Goal: Information Seeking & Learning: Check status

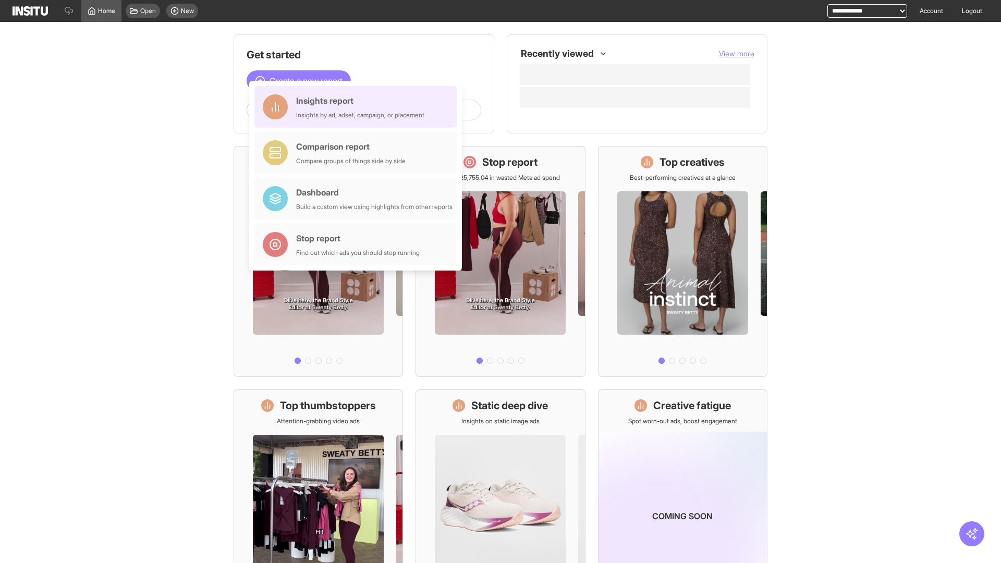
click at [358, 107] on div "Insights report Insights by ad, adset, campaign, or placement" at bounding box center [360, 106] width 128 height 25
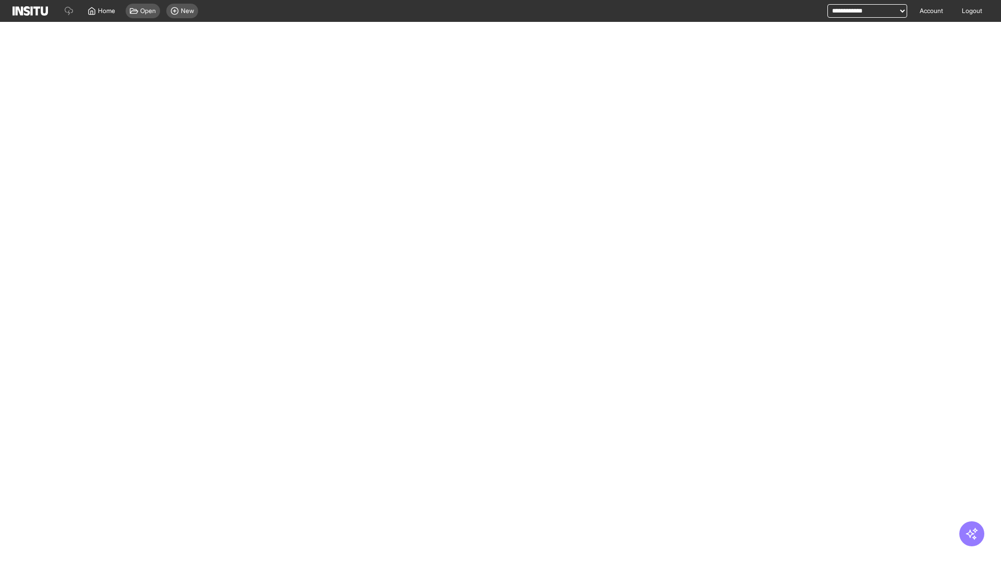
select select "**"
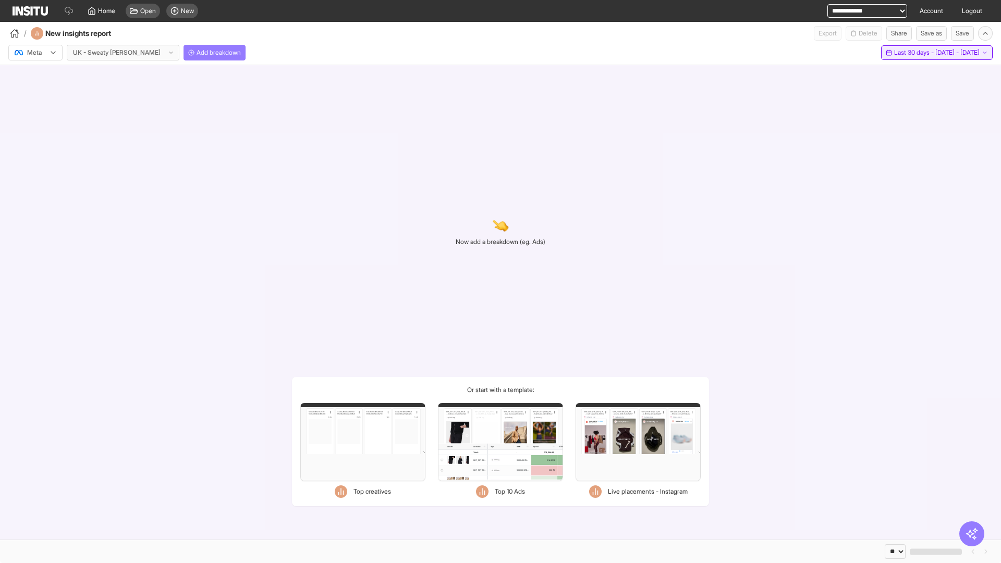
click at [915, 53] on span "Last 30 days - [DATE] - [DATE]" at bounding box center [938, 53] width 86 height 8
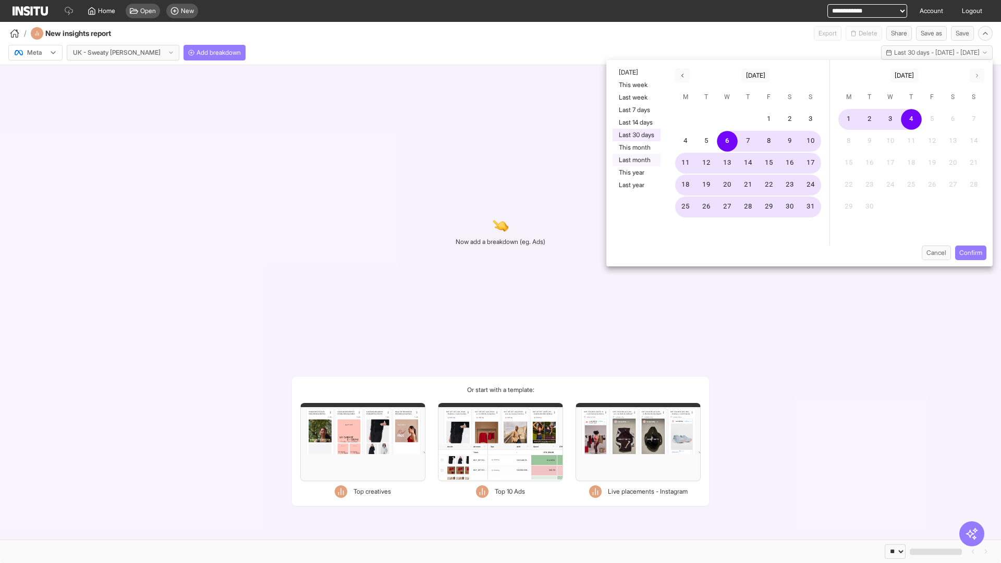
click at [636, 160] on button "Last month" at bounding box center [637, 160] width 48 height 13
